Goal: Information Seeking & Learning: Find specific fact

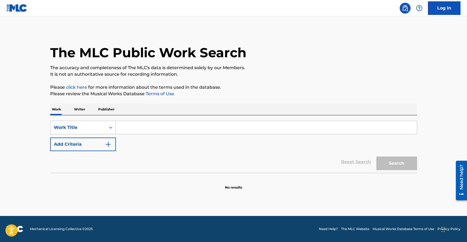
click at [160, 126] on input "Search Form" at bounding box center [266, 127] width 301 height 13
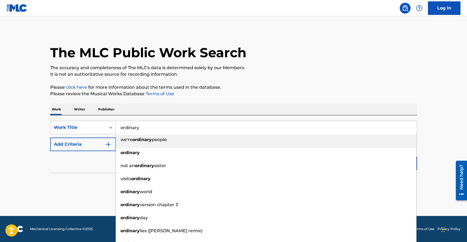
type input "ordinary"
click at [51, 157] on div "Reset Search Search" at bounding box center [233, 162] width 366 height 22
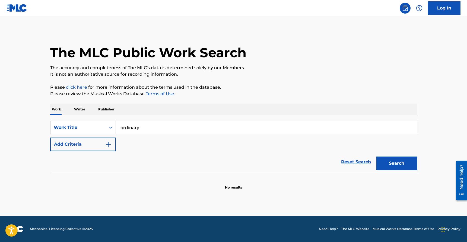
click at [101, 145] on button "Add Criteria" at bounding box center [83, 144] width 66 height 14
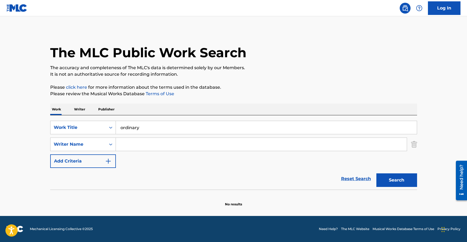
click at [146, 149] on input "Search Form" at bounding box center [261, 144] width 291 height 13
type input "[PERSON_NAME]"
click at [376, 173] on button "Search" at bounding box center [396, 180] width 41 height 14
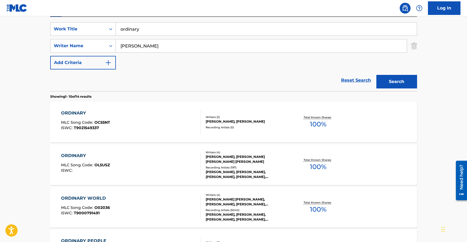
scroll to position [100, 0]
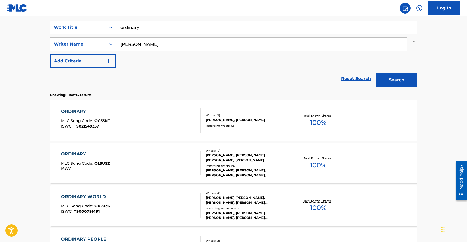
click at [243, 158] on div "[PERSON_NAME], [PERSON_NAME] [PERSON_NAME] [PERSON_NAME]" at bounding box center [246, 158] width 82 height 10
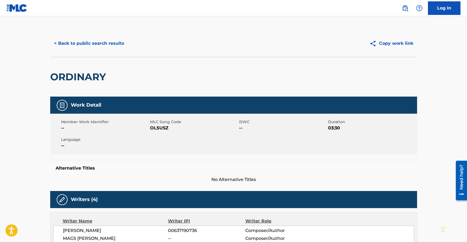
click at [79, 44] on button "< Back to public search results" at bounding box center [89, 44] width 78 height 14
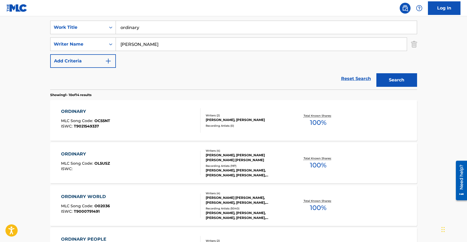
click at [129, 30] on input "ordinary" at bounding box center [266, 27] width 301 height 13
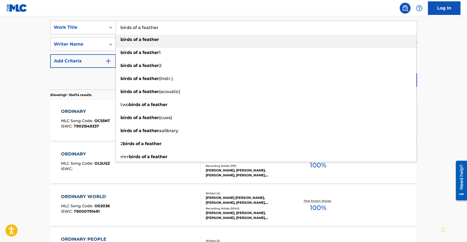
type input "birds of a feather"
click at [43, 42] on main "The MLC Public Work Search The accuracy and completeness of The MLC's data is d…" at bounding box center [233, 235] width 467 height 638
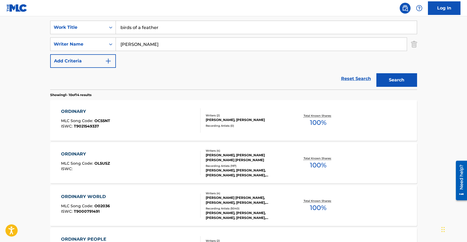
click at [126, 44] on input "[PERSON_NAME]" at bounding box center [261, 44] width 291 height 13
type input "[PERSON_NAME]"
click at [376, 73] on button "Search" at bounding box center [396, 80] width 41 height 14
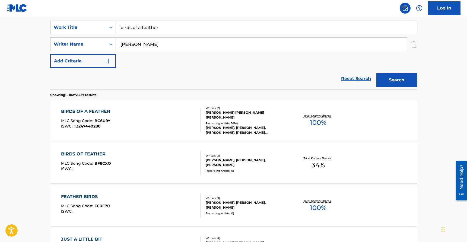
scroll to position [103, 0]
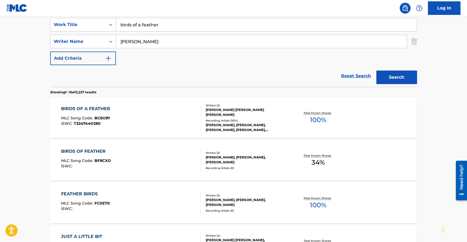
click at [217, 108] on div "[PERSON_NAME] [PERSON_NAME] [PERSON_NAME]" at bounding box center [246, 112] width 82 height 10
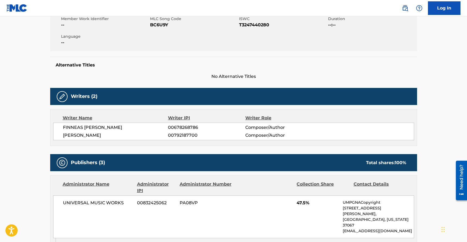
scroll to position [105, 0]
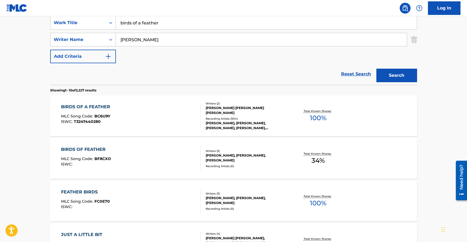
scroll to position [103, 0]
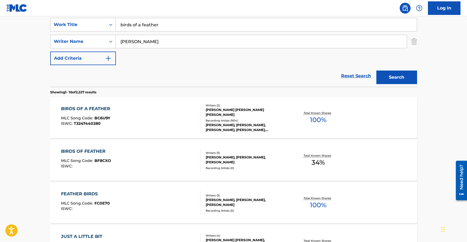
click at [130, 29] on input "birds of a feather" at bounding box center [266, 24] width 301 height 13
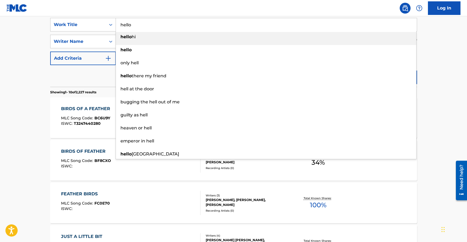
type input "hello"
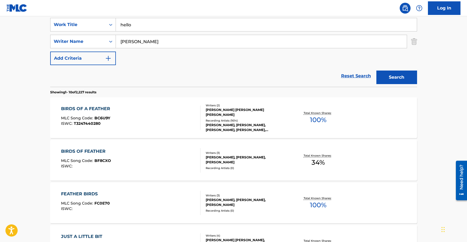
type input "[PERSON_NAME]"
click at [376, 70] on button "Search" at bounding box center [396, 77] width 41 height 14
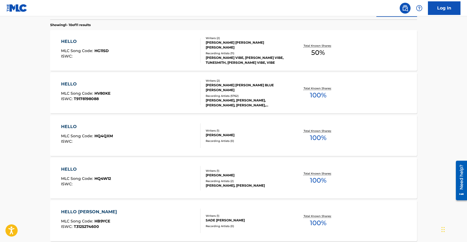
scroll to position [172, 0]
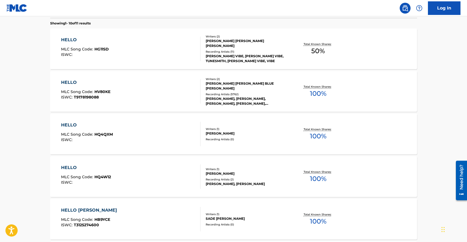
click at [231, 81] on div "[PERSON_NAME] [PERSON_NAME] BLUE [PERSON_NAME]" at bounding box center [246, 86] width 82 height 10
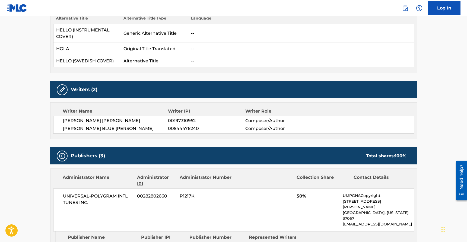
scroll to position [173, 0]
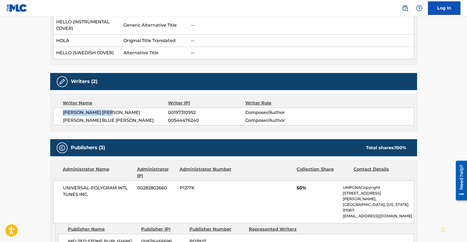
drag, startPoint x: 60, startPoint y: 111, endPoint x: 128, endPoint y: 113, distance: 67.8
click at [128, 113] on div "[PERSON_NAME] [PERSON_NAME] 00197310952 Composer/Author [PERSON_NAME] [PERSON_N…" at bounding box center [233, 117] width 361 height 18
drag, startPoint x: 60, startPoint y: 120, endPoint x: 131, endPoint y: 123, distance: 71.1
click at [131, 123] on div "[PERSON_NAME] [PERSON_NAME] 00197310952 Composer/Author [PERSON_NAME] [PERSON_N…" at bounding box center [233, 117] width 361 height 18
drag, startPoint x: 62, startPoint y: 111, endPoint x: 124, endPoint y: 111, distance: 61.5
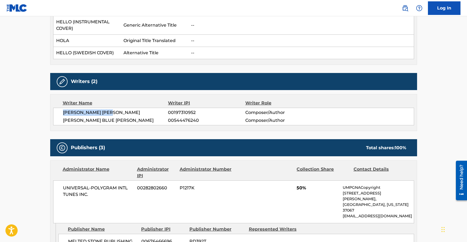
click at [124, 111] on div "[PERSON_NAME] [PERSON_NAME] 00197310952 Composer/Author [PERSON_NAME] [PERSON_N…" at bounding box center [233, 117] width 361 height 18
